Goal: Information Seeking & Learning: Learn about a topic

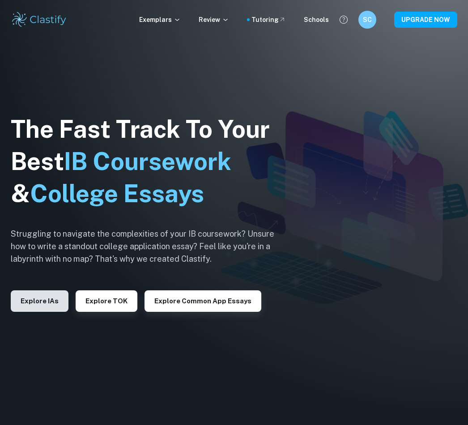
click at [37, 304] on button "Explore IAs" at bounding box center [40, 301] width 58 height 21
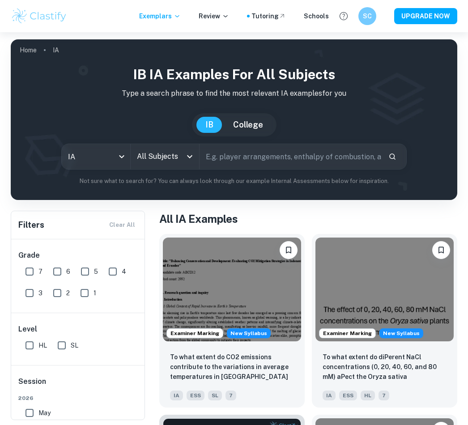
click at [231, 159] on input "text" at bounding box center [291, 156] width 182 height 25
click at [182, 160] on div "All Subjects" at bounding box center [165, 156] width 69 height 25
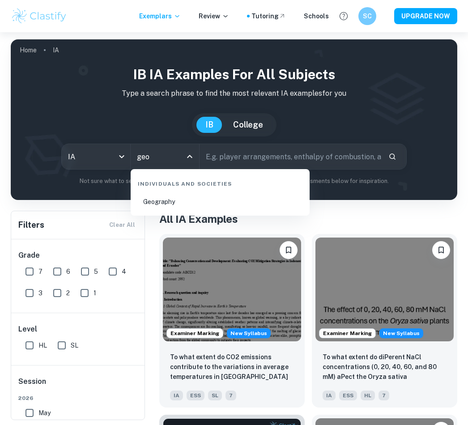
click at [162, 202] on li "Geography" at bounding box center [220, 202] width 172 height 21
type input "Geography"
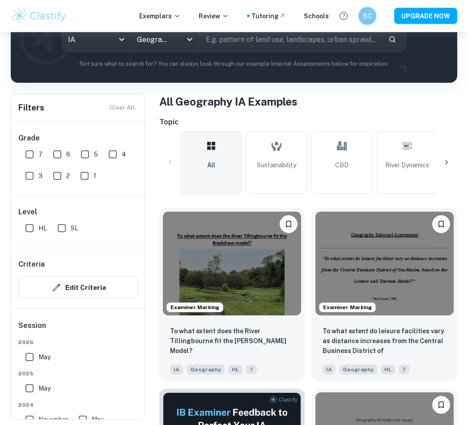
scroll to position [118, 0]
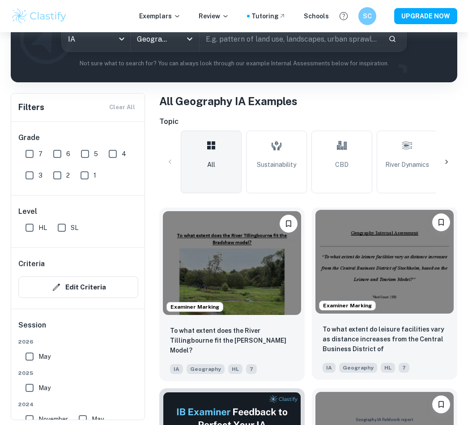
click at [408, 317] on div "Examiner Marking" at bounding box center [385, 261] width 146 height 111
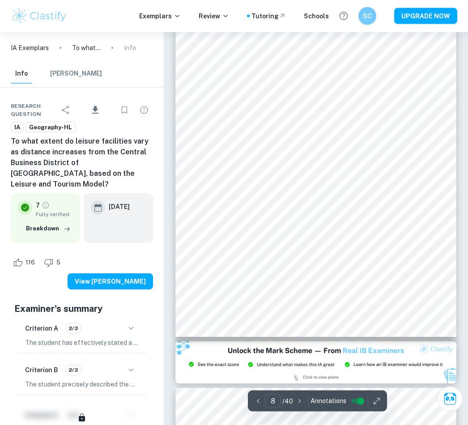
scroll to position [3002, 0]
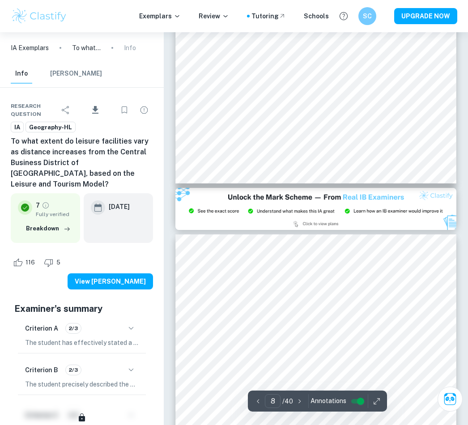
type input "9"
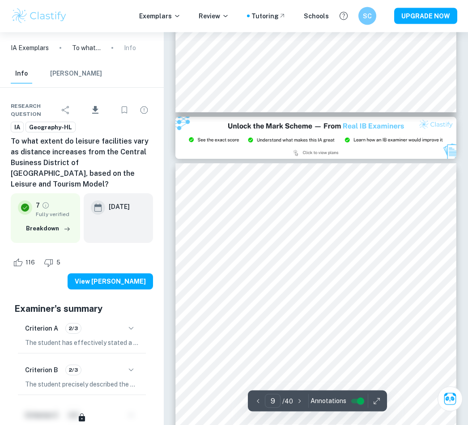
scroll to position [3227, 0]
click at [227, 244] on div at bounding box center [312, 247] width 213 height 12
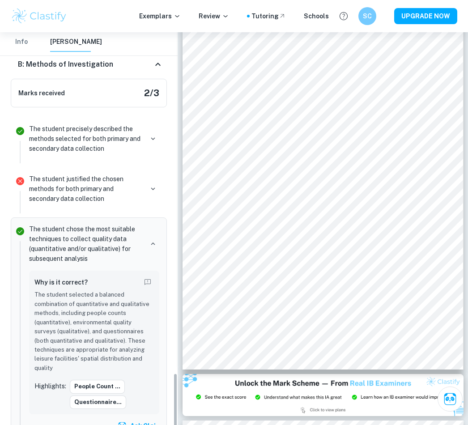
scroll to position [2577, 0]
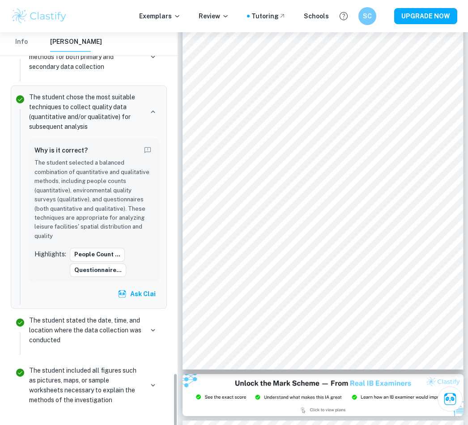
click at [144, 316] on div "The student stated the date, time, and location where the data collection was c…" at bounding box center [94, 331] width 130 height 30
click at [152, 366] on div "The student included all figures such as pictures, maps, or sample worksheets n…" at bounding box center [94, 385] width 130 height 39
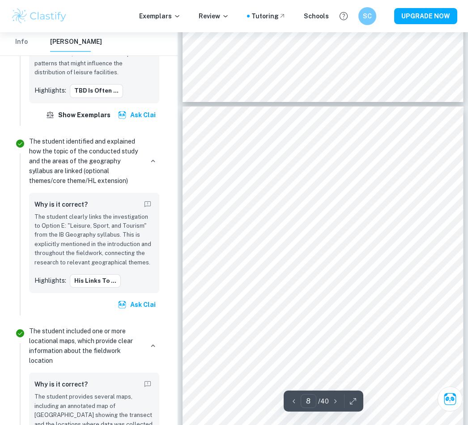
scroll to position [2745, 0]
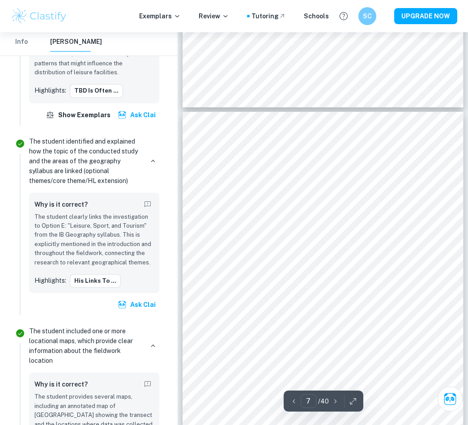
type input "8"
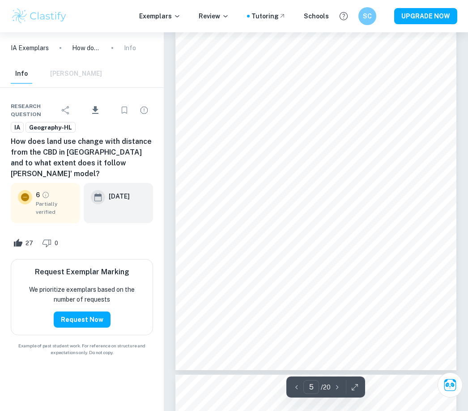
scroll to position [1797, 0]
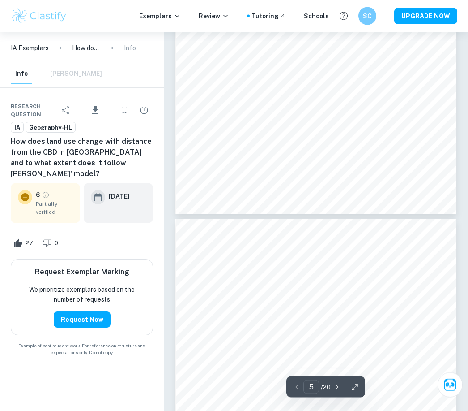
type input "6"
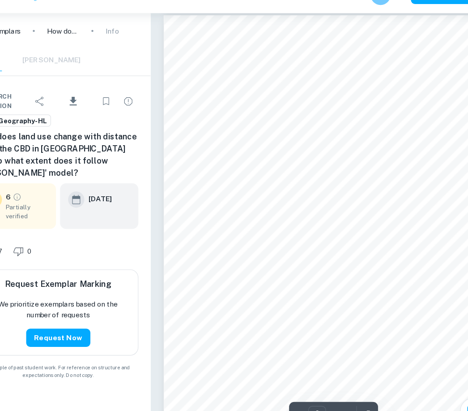
scroll to position [2115, 0]
